Goal: Transaction & Acquisition: Purchase product/service

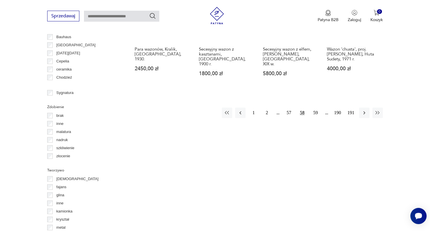
scroll to position [654, 0]
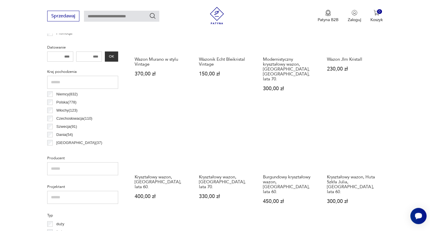
scroll to position [184, 0]
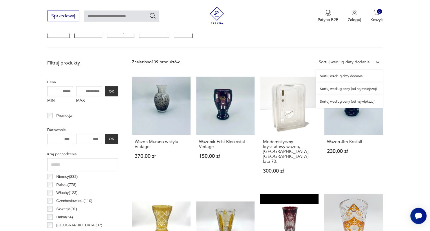
click at [345, 62] on div "Sortuj według daty dodania" at bounding box center [343, 62] width 51 height 6
click at [366, 104] on div "Sortuj według ceny (od największej)" at bounding box center [349, 101] width 67 height 13
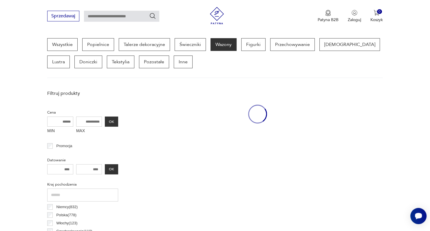
scroll to position [153, 0]
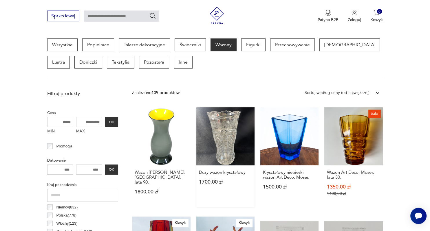
click at [227, 139] on link "Duży wazon kryształowy 1700,00 zł" at bounding box center [225, 157] width 58 height 100
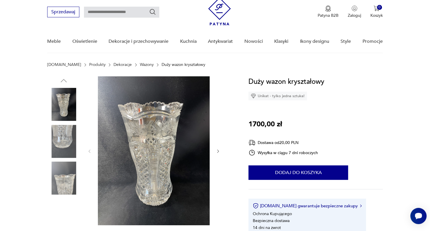
scroll to position [30, 0]
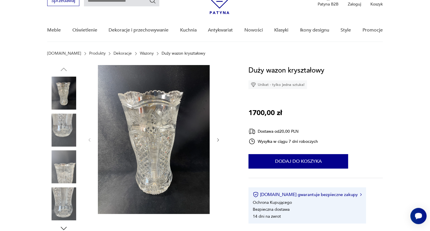
click at [59, 127] on img at bounding box center [63, 130] width 33 height 33
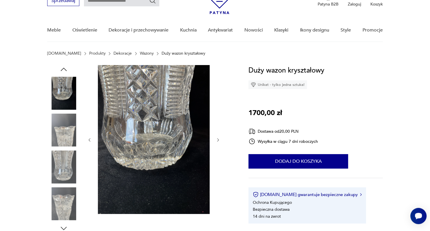
click at [63, 94] on img at bounding box center [63, 93] width 33 height 33
click at [60, 171] on img at bounding box center [63, 166] width 33 height 33
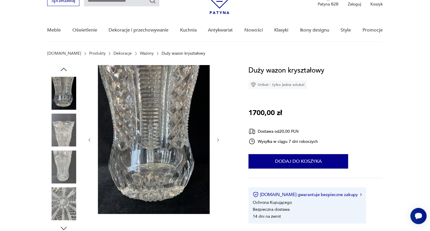
click at [70, 211] on img at bounding box center [63, 203] width 33 height 33
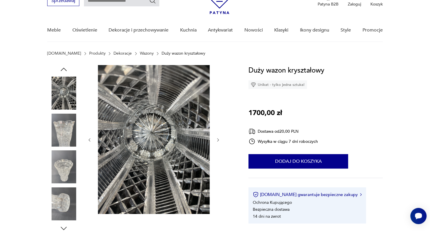
click at [64, 224] on icon "button" at bounding box center [63, 228] width 9 height 9
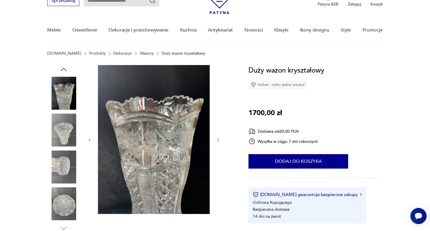
click at [67, 165] on img at bounding box center [63, 166] width 33 height 33
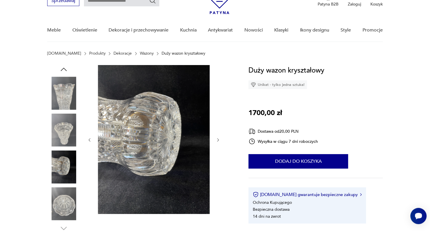
click at [70, 128] on img at bounding box center [63, 130] width 33 height 33
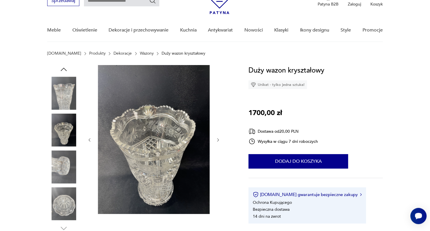
click at [63, 205] on img at bounding box center [63, 203] width 33 height 33
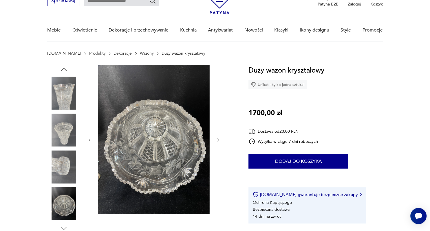
click at [63, 170] on img at bounding box center [63, 166] width 33 height 33
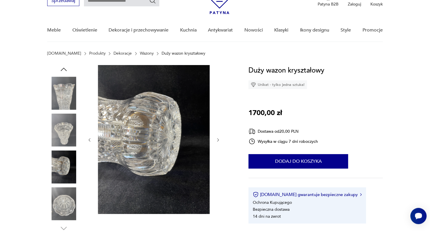
click at [63, 69] on icon "button" at bounding box center [63, 69] width 9 height 9
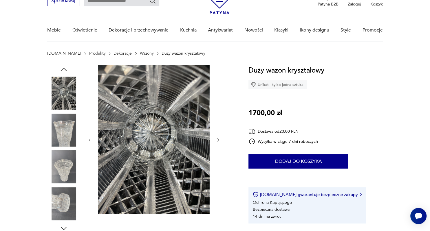
click at [68, 131] on img at bounding box center [63, 130] width 33 height 33
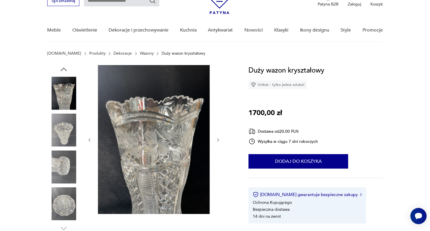
click at [62, 67] on icon "button" at bounding box center [63, 69] width 9 height 9
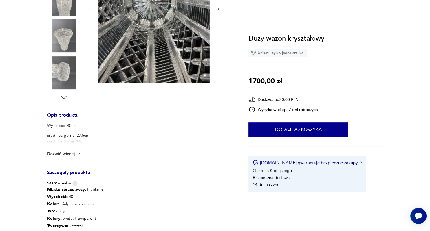
scroll to position [214, 0]
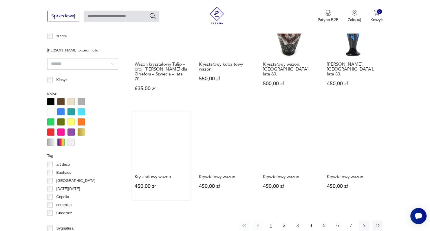
scroll to position [489, 0]
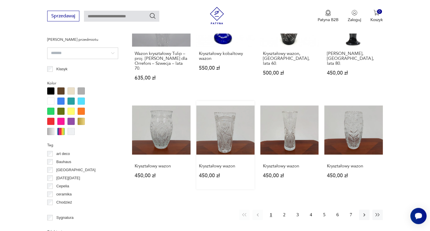
click at [228, 132] on link "Kryształowy wazon 450,00 zł" at bounding box center [225, 145] width 58 height 89
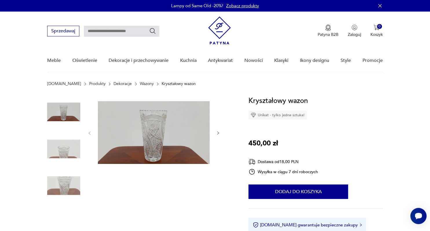
click at [145, 127] on img at bounding box center [154, 132] width 112 height 74
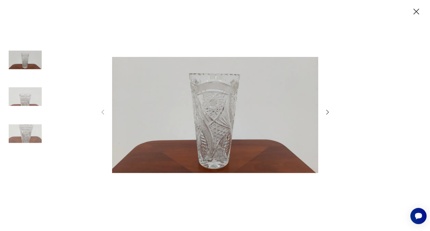
click at [218, 122] on img at bounding box center [215, 115] width 206 height 185
click at [326, 113] on icon "button" at bounding box center [327, 112] width 7 height 7
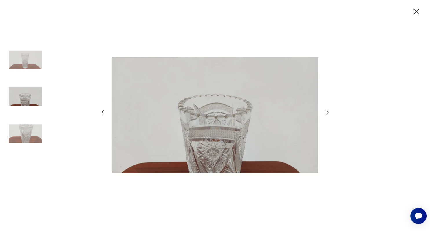
click at [329, 115] on icon "button" at bounding box center [327, 112] width 7 height 7
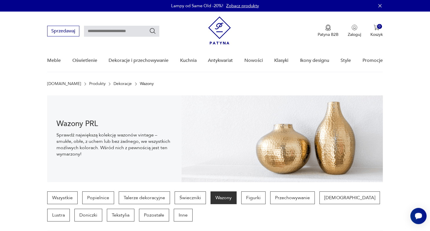
scroll to position [526, 0]
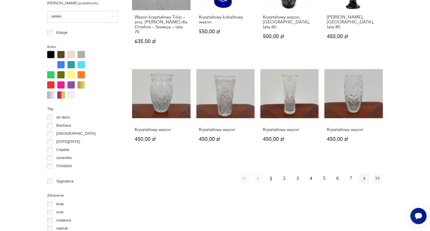
click at [404, 176] on section "Filtruj produkty Cena MIN MAX OK Promocja Datowanie OK Kraj pochodzenia Niemcy …" at bounding box center [215, 40] width 430 height 651
click at [284, 176] on button "2" at bounding box center [284, 178] width 10 height 10
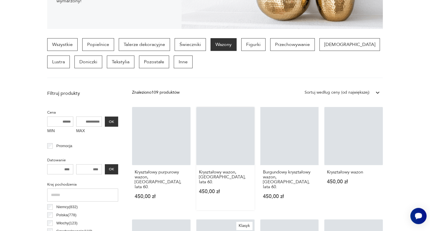
scroll to position [153, 0]
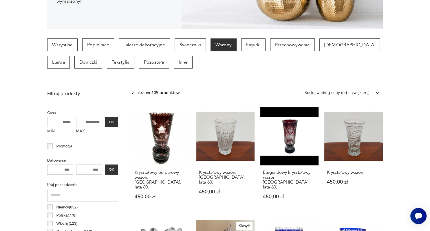
drag, startPoint x: 418, startPoint y: 151, endPoint x: 369, endPoint y: 113, distance: 62.0
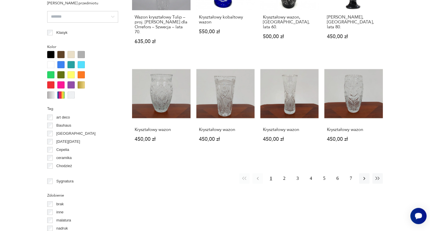
click at [400, 63] on section "Filtruj produkty Cena MIN MAX OK Promocja Datowanie OK Kraj pochodzenia Niemcy …" at bounding box center [215, 40] width 430 height 651
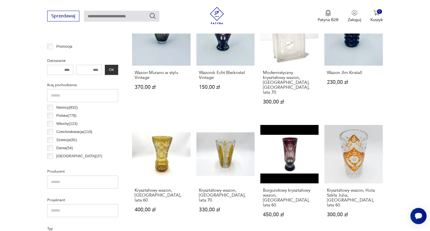
scroll to position [100, 0]
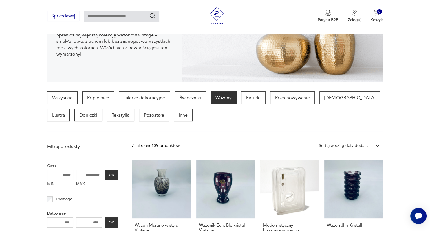
click at [359, 148] on div "Sortuj według daty dodania" at bounding box center [343, 146] width 51 height 6
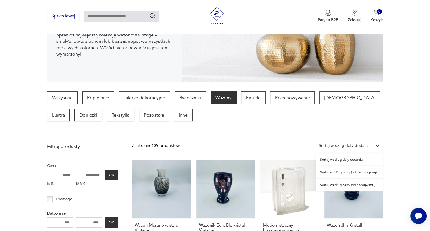
click at [367, 187] on div "Sortuj według ceny (od największej)" at bounding box center [349, 185] width 67 height 13
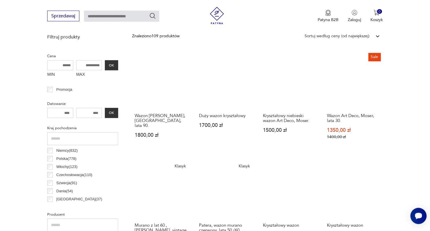
scroll to position [184, 0]
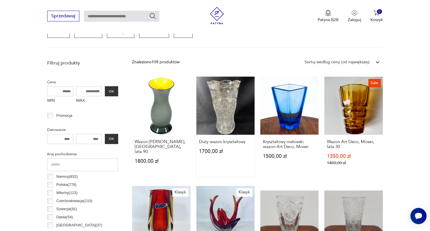
click at [231, 109] on link "Duży wazon kryształowy 1700,00 zł" at bounding box center [225, 127] width 58 height 100
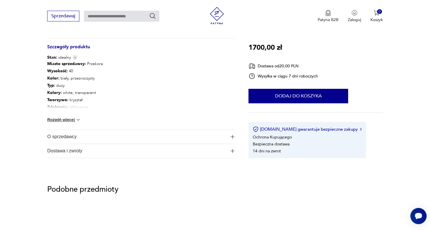
scroll to position [244, 0]
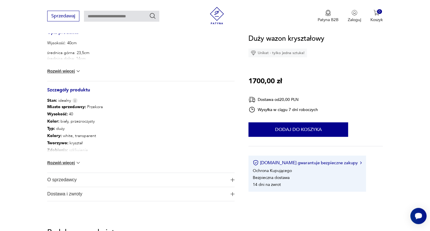
click at [72, 163] on button "Rozwiń więcej" at bounding box center [64, 163] width 34 height 6
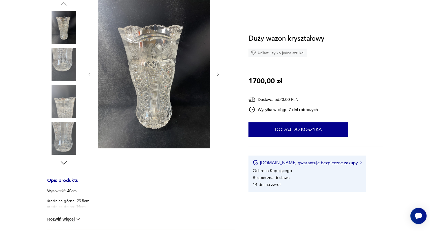
scroll to position [30, 0]
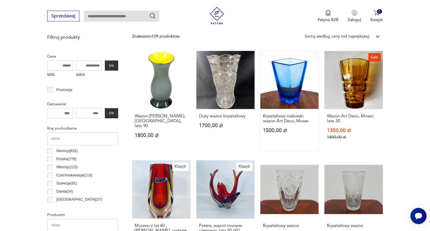
scroll to position [184, 0]
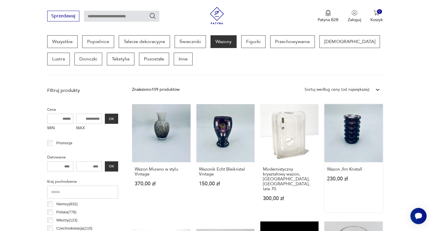
scroll to position [69, 0]
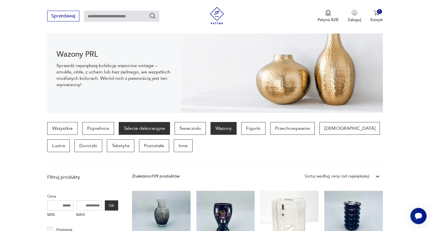
click at [139, 129] on p "Talerze dekoracyjne" at bounding box center [144, 128] width 51 height 13
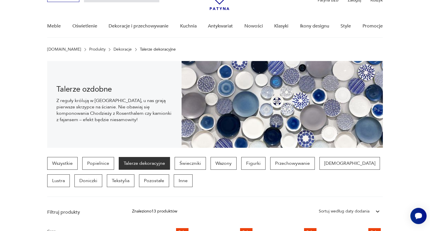
scroll to position [30, 0]
